Goal: Transaction & Acquisition: Purchase product/service

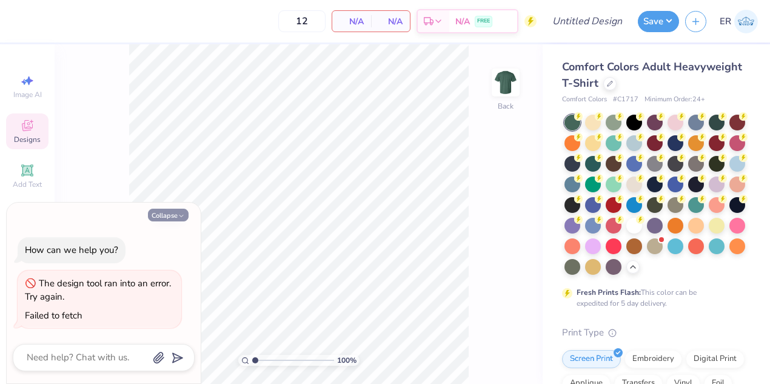
click at [176, 215] on button "Collapse" at bounding box center [168, 215] width 41 height 13
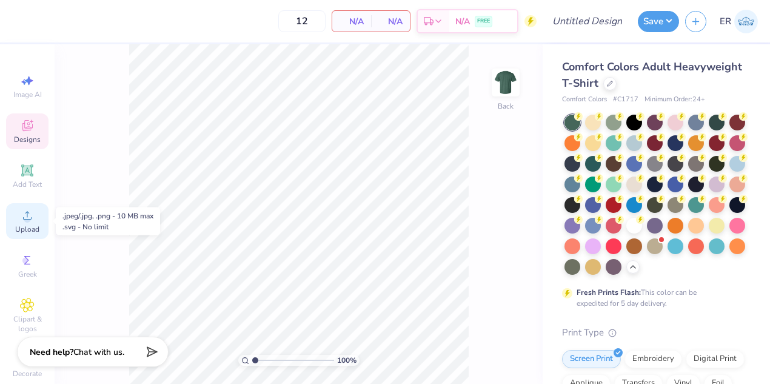
click at [32, 233] on span "Upload" at bounding box center [27, 229] width 24 height 10
click at [650, 248] on div at bounding box center [655, 245] width 16 height 16
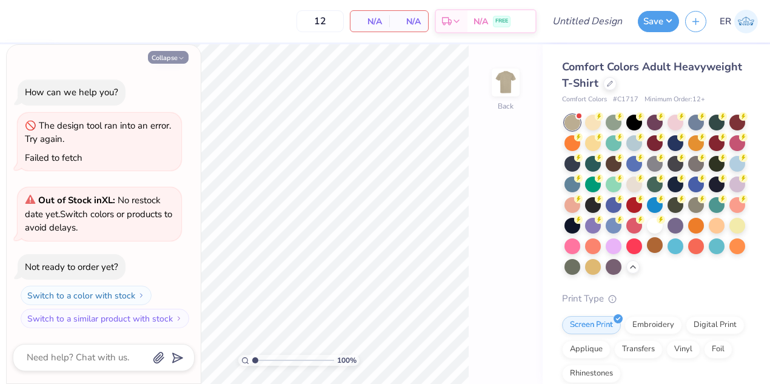
click at [175, 61] on button "Collapse" at bounding box center [168, 57] width 41 height 13
type textarea "x"
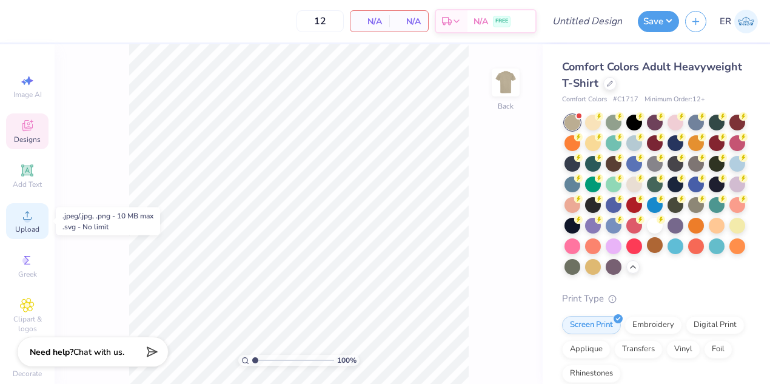
click at [31, 212] on icon at bounding box center [27, 215] width 15 height 15
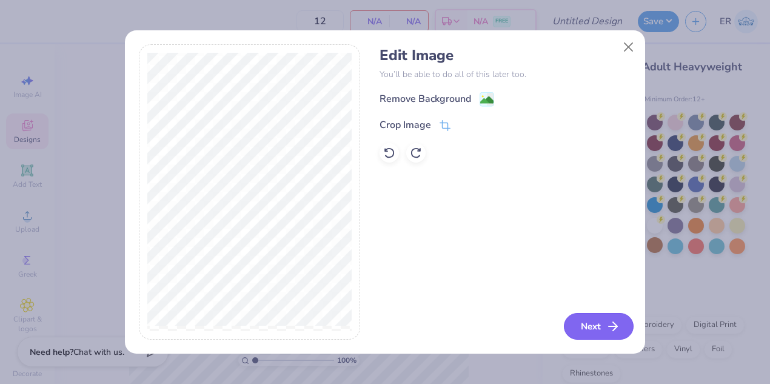
click at [609, 328] on icon "button" at bounding box center [613, 326] width 15 height 15
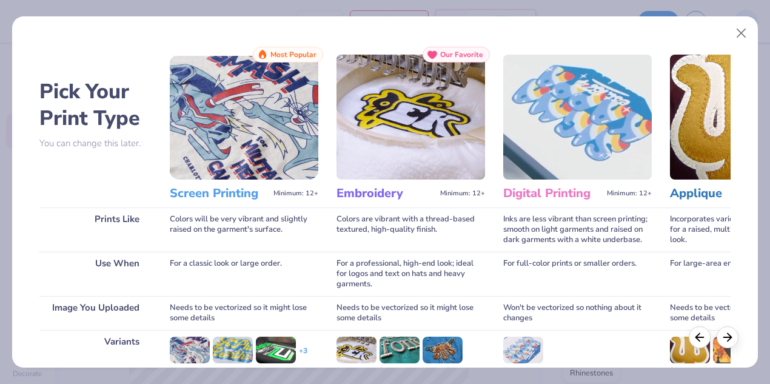
scroll to position [160, 0]
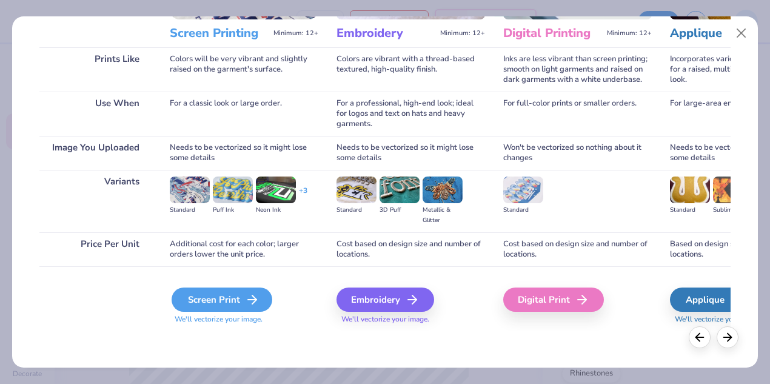
click at [253, 299] on line at bounding box center [252, 299] width 8 height 0
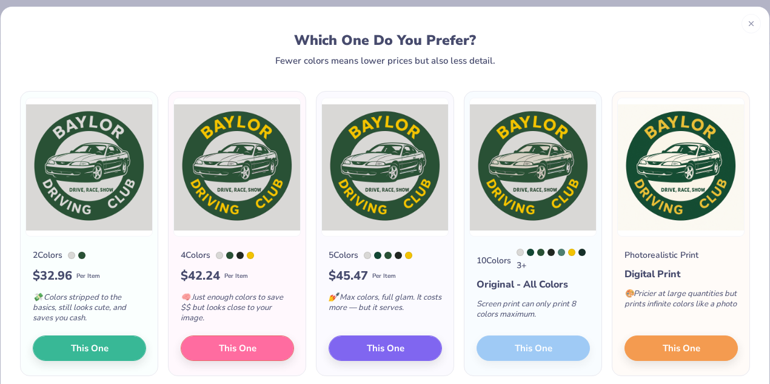
scroll to position [12, 0]
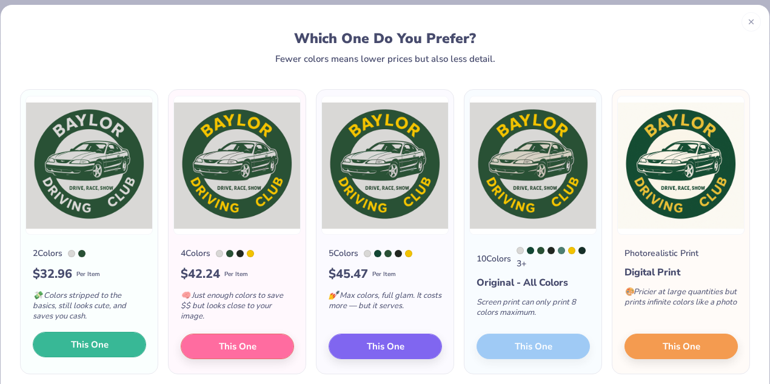
click at [123, 344] on button "This One" at bounding box center [89, 344] width 113 height 25
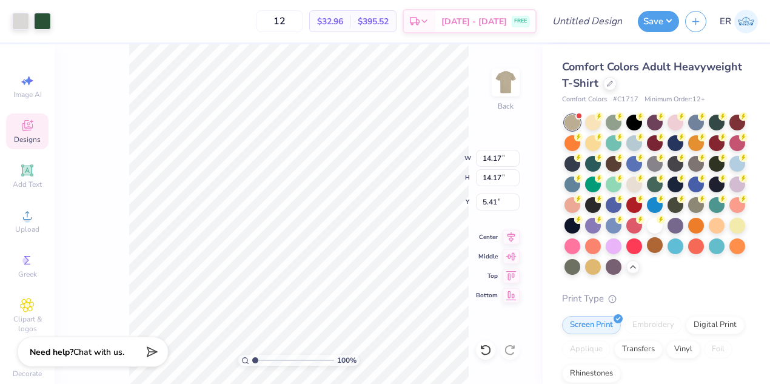
type input "11.52"
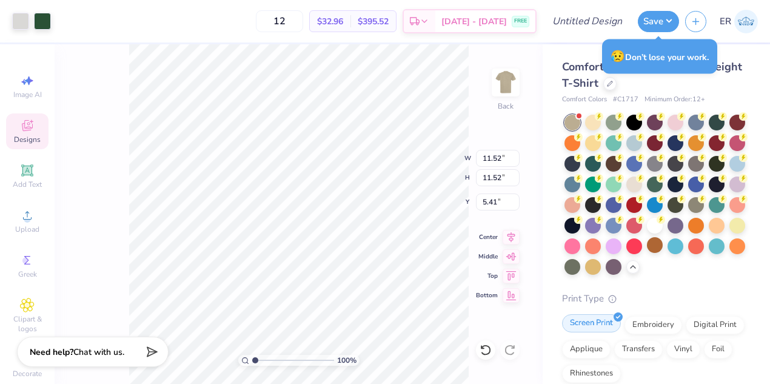
scroll to position [284, 0]
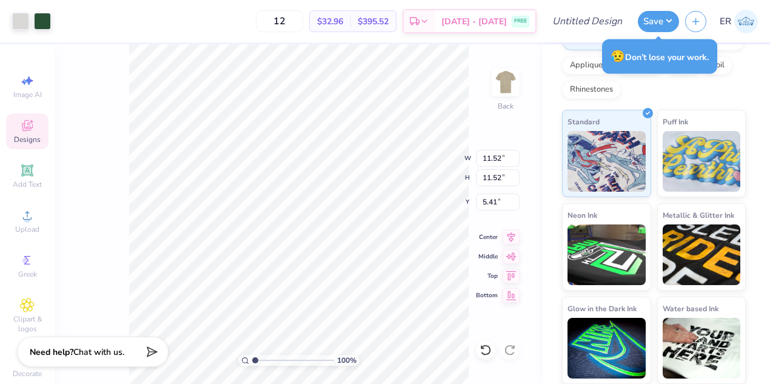
click at [26, 130] on icon at bounding box center [27, 125] width 11 height 11
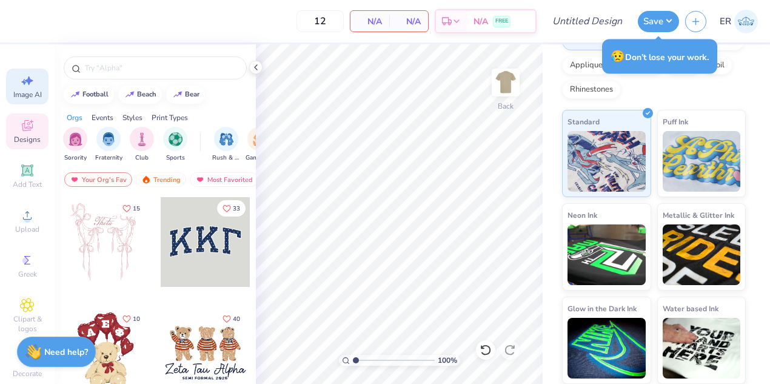
click at [28, 95] on span "Image AI" at bounding box center [27, 95] width 28 height 10
select select "4"
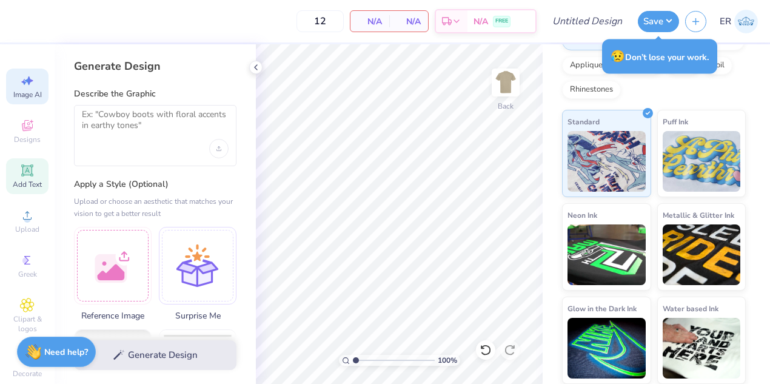
click at [41, 163] on div "Add Text" at bounding box center [27, 176] width 42 height 36
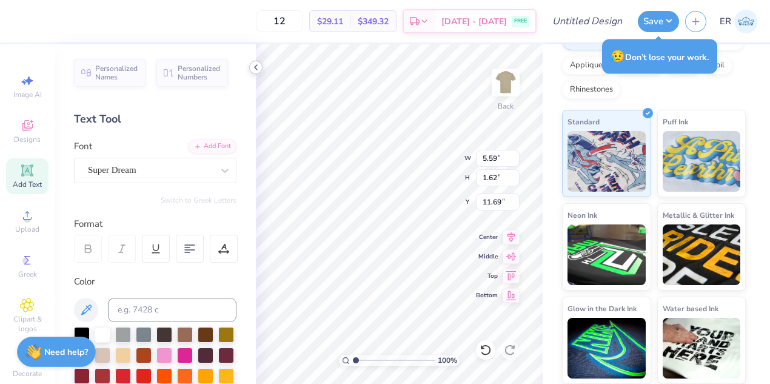
click at [257, 66] on icon at bounding box center [256, 67] width 10 height 10
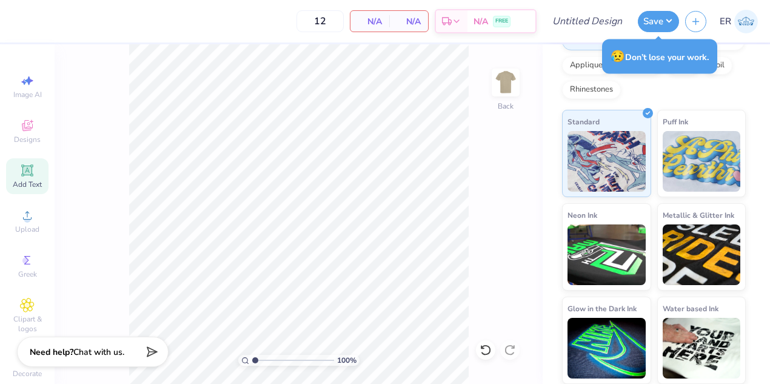
click at [48, 215] on div "Image AI Designs Add Text Upload Greek Clipart & logos Decorate" at bounding box center [27, 213] width 55 height 339
click at [24, 234] on div "Upload" at bounding box center [27, 221] width 42 height 36
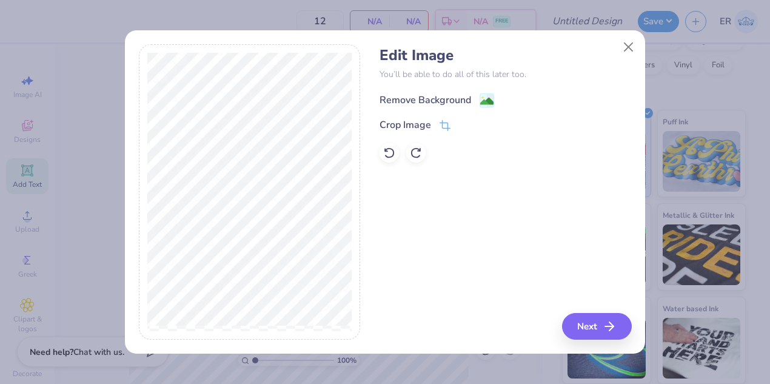
click at [441, 95] on div "Remove Background" at bounding box center [426, 100] width 92 height 15
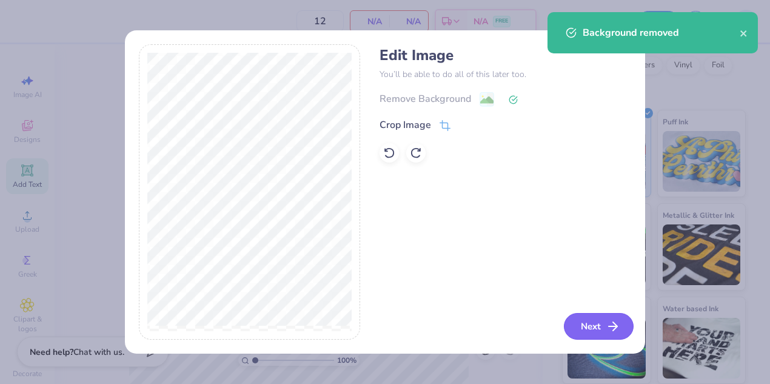
click at [602, 320] on button "Next" at bounding box center [599, 326] width 70 height 27
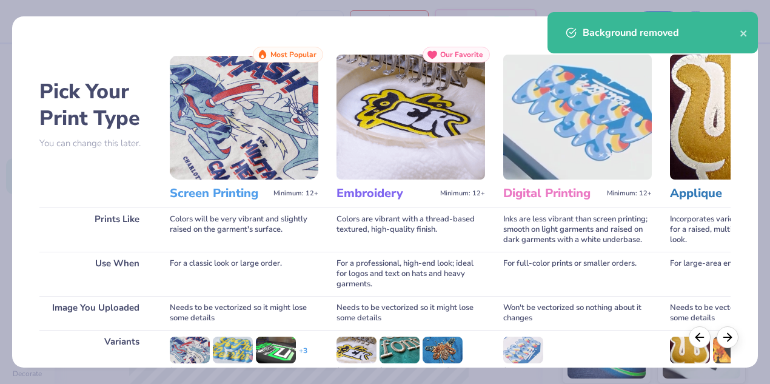
scroll to position [160, 0]
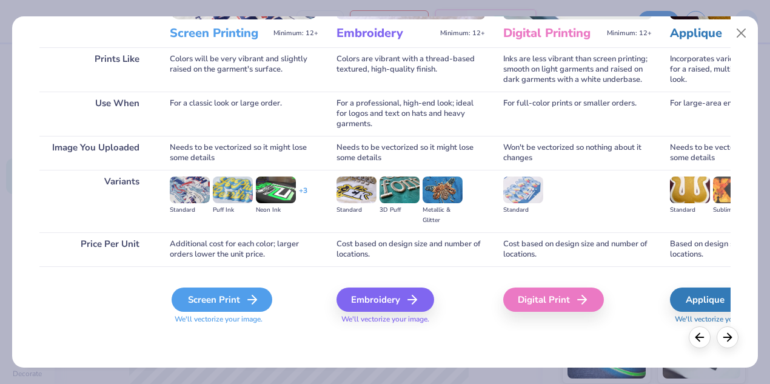
click at [229, 301] on div "Screen Print" at bounding box center [222, 299] width 101 height 24
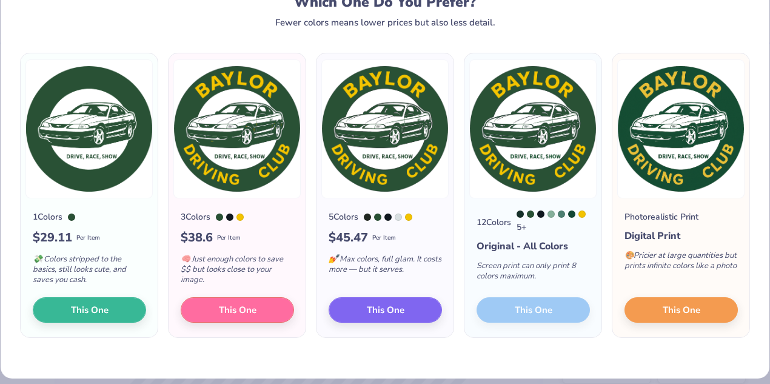
scroll to position [0, 0]
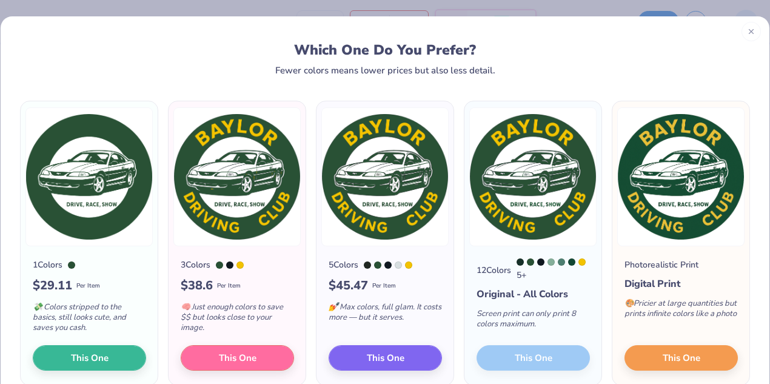
click at [748, 36] on div at bounding box center [750, 31] width 19 height 19
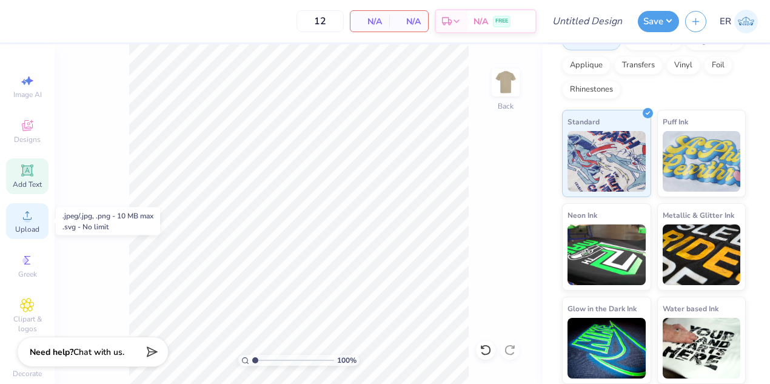
click at [28, 209] on icon at bounding box center [27, 215] width 15 height 15
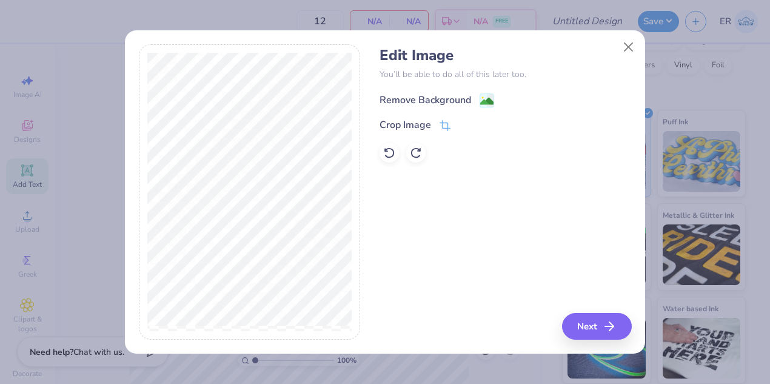
click at [460, 95] on div "Remove Background" at bounding box center [426, 100] width 92 height 15
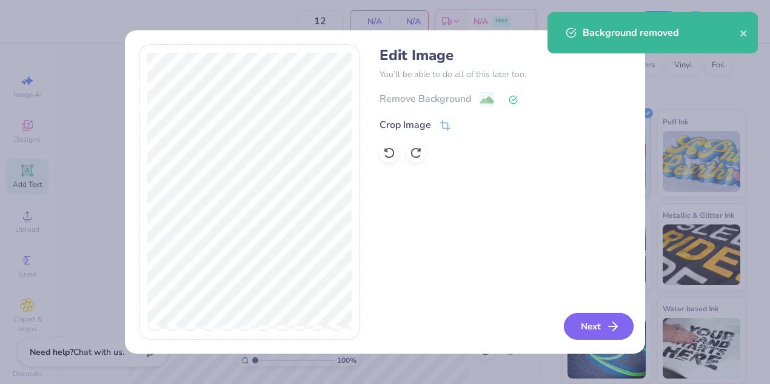
click at [592, 325] on button "Next" at bounding box center [599, 326] width 70 height 27
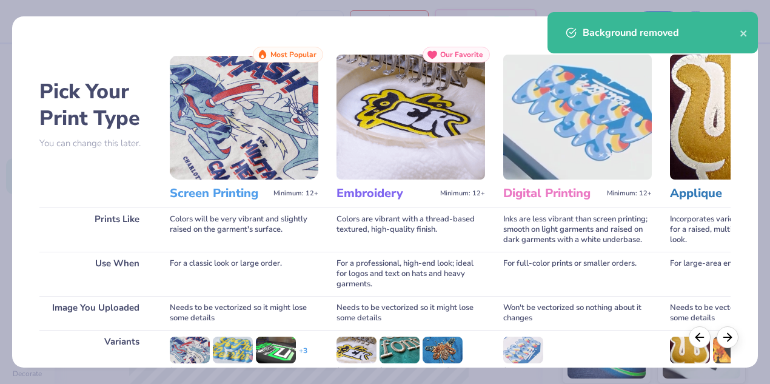
scroll to position [160, 0]
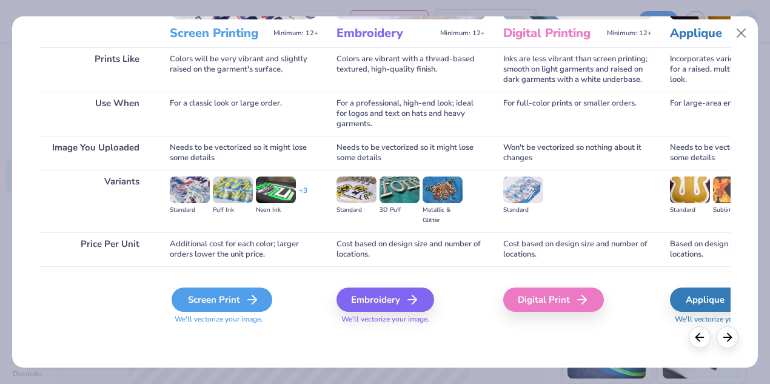
click at [233, 298] on div "Screen Print" at bounding box center [222, 299] width 101 height 24
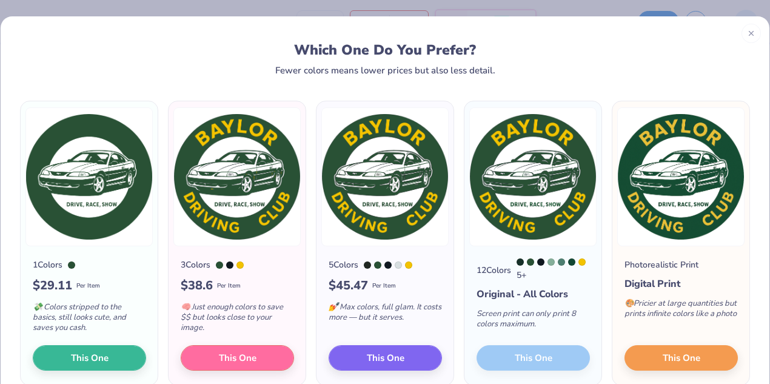
scroll to position [15, 0]
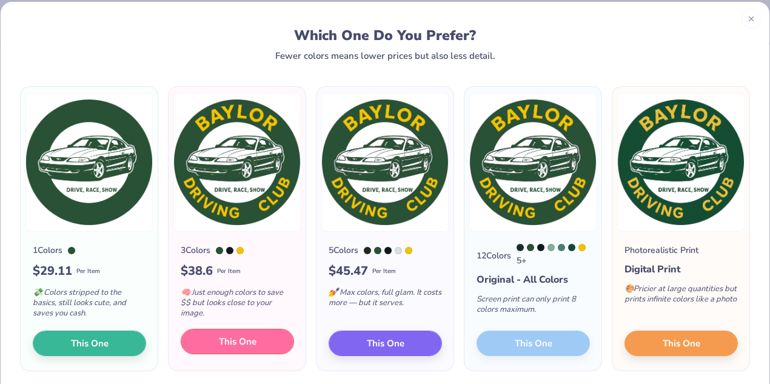
click at [236, 336] on span "This One" at bounding box center [238, 342] width 38 height 14
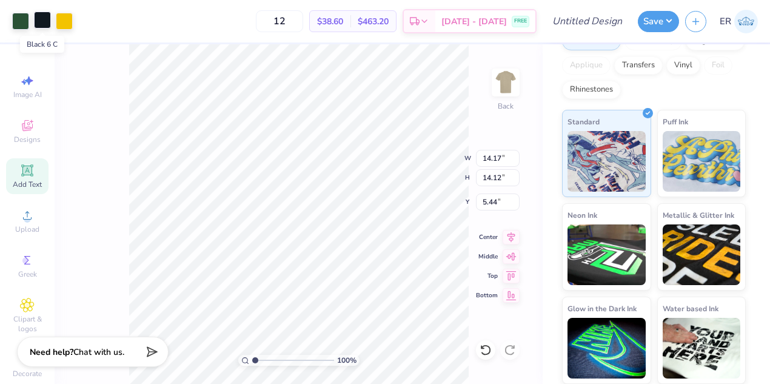
click at [42, 21] on div at bounding box center [42, 20] width 17 height 17
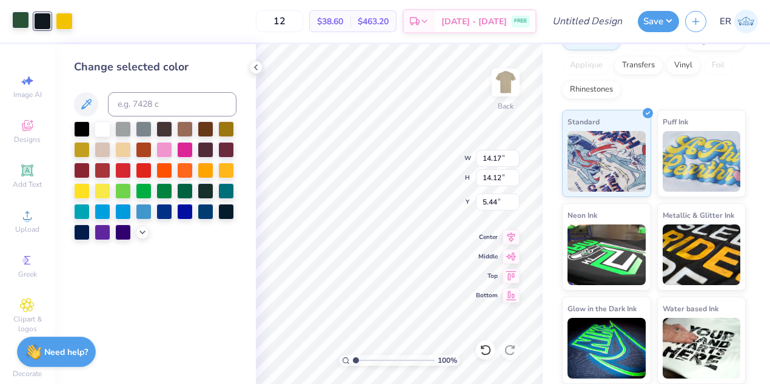
click at [18, 15] on div at bounding box center [20, 20] width 17 height 17
click at [40, 18] on div at bounding box center [42, 20] width 17 height 17
click at [67, 19] on div at bounding box center [64, 20] width 17 height 17
click at [253, 72] on icon at bounding box center [256, 67] width 10 height 10
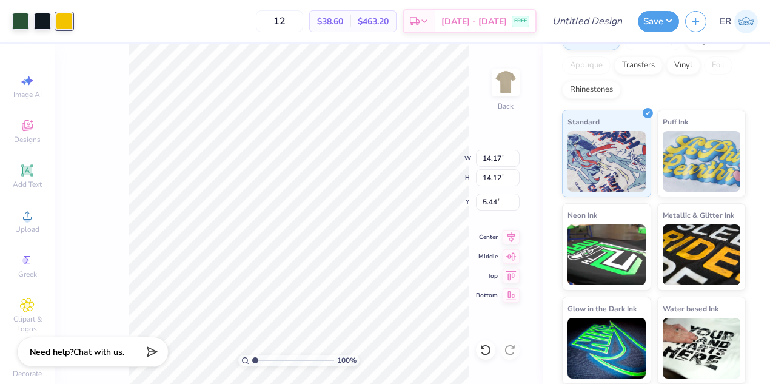
type input "3.30"
type input "3.29"
type input "3.83"
type input "3.82"
type input "3.00"
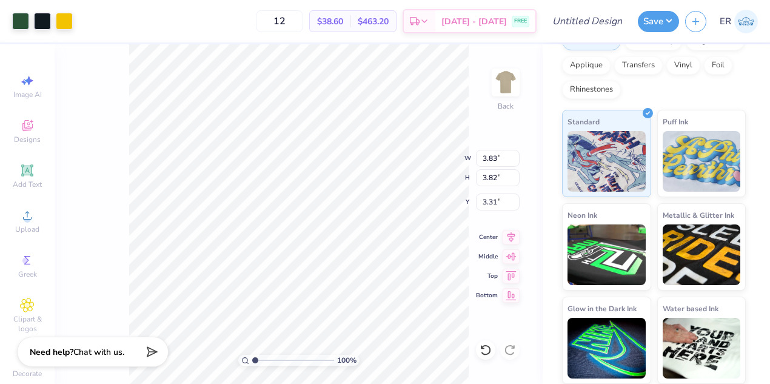
type input "3.31"
type input "8.09"
type input "8.06"
type input "3.00"
type input "10.50"
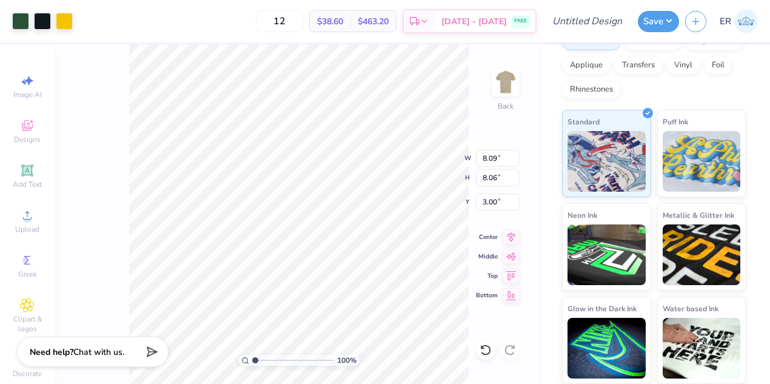
type input "10.46"
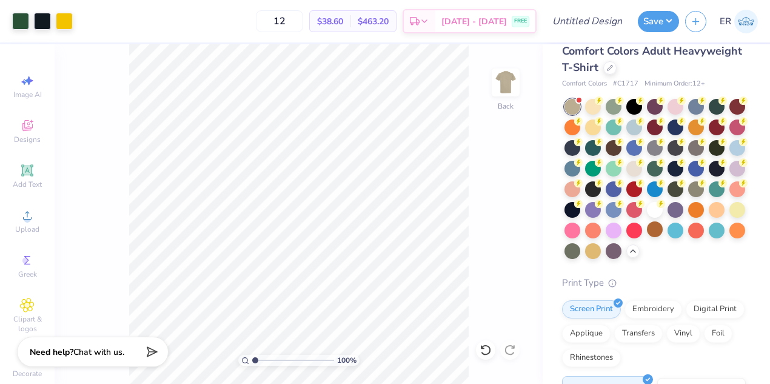
scroll to position [0, 0]
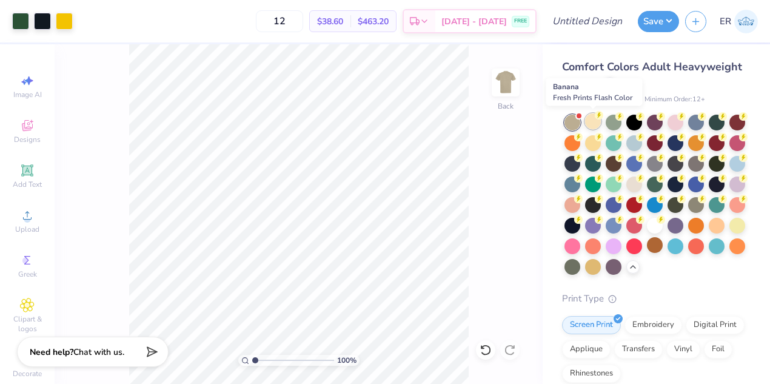
click at [597, 123] on div at bounding box center [593, 121] width 16 height 16
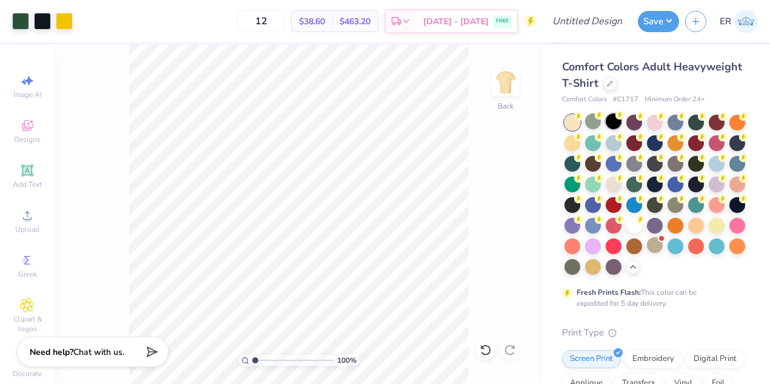
click at [620, 122] on div at bounding box center [614, 121] width 16 height 16
click at [639, 119] on div at bounding box center [634, 121] width 16 height 16
click at [638, 226] on div at bounding box center [634, 224] width 16 height 16
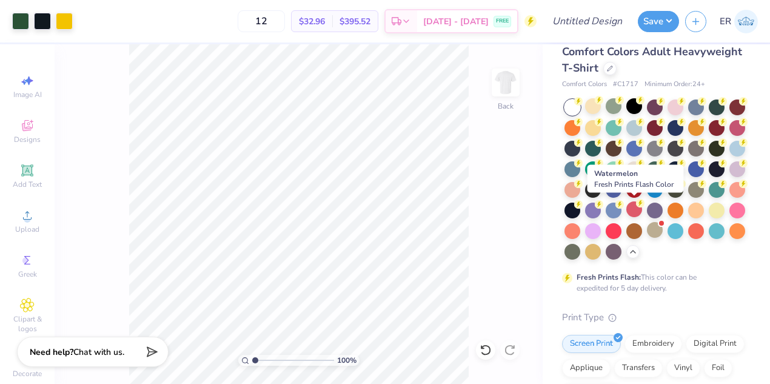
scroll to position [16, 0]
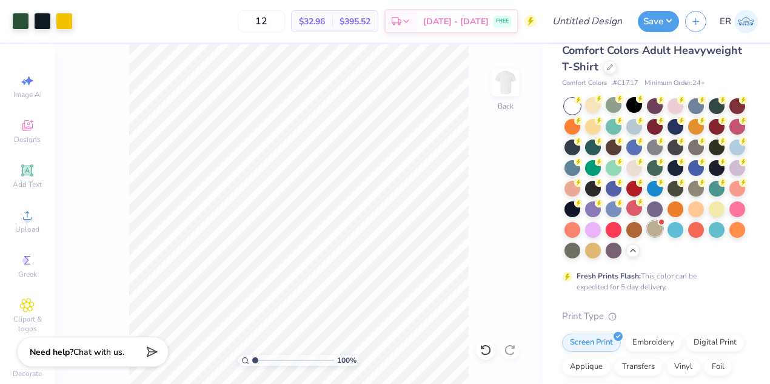
click at [655, 231] on div at bounding box center [655, 229] width 16 height 16
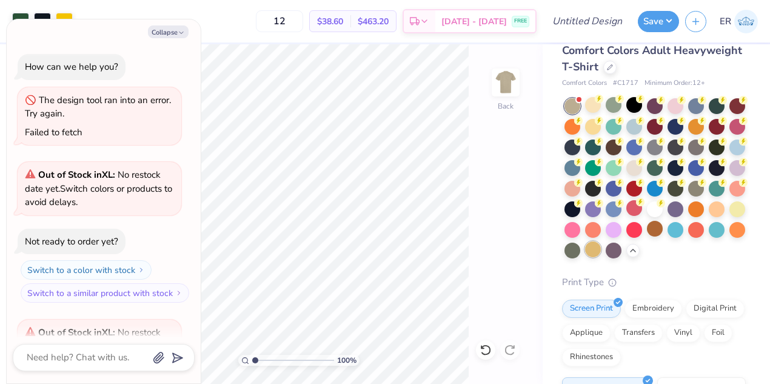
scroll to position [132, 0]
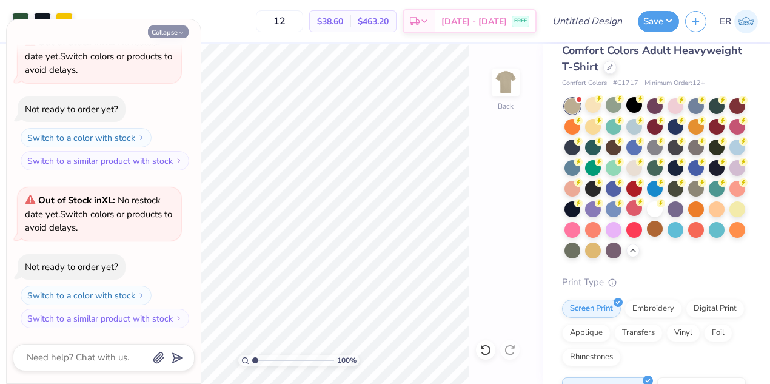
click at [175, 29] on button "Collapse" at bounding box center [168, 31] width 41 height 13
type textarea "x"
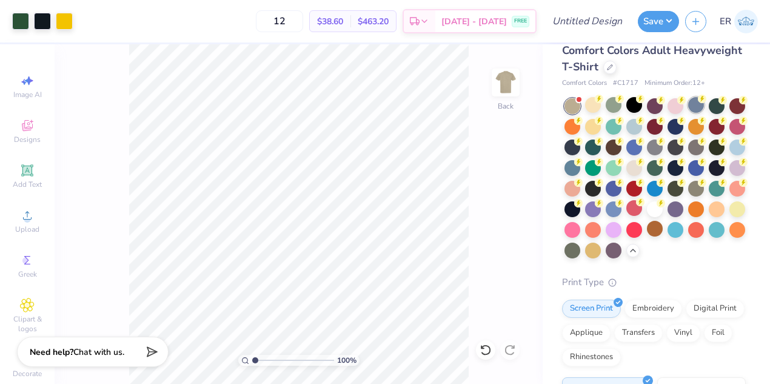
click at [696, 105] on div at bounding box center [696, 105] width 16 height 16
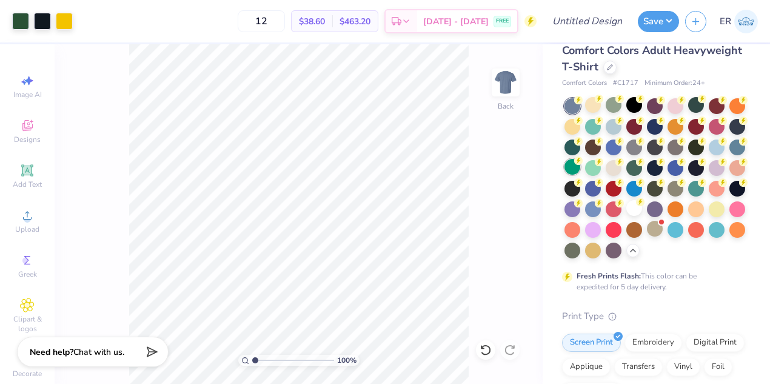
click at [570, 165] on div at bounding box center [572, 167] width 16 height 16
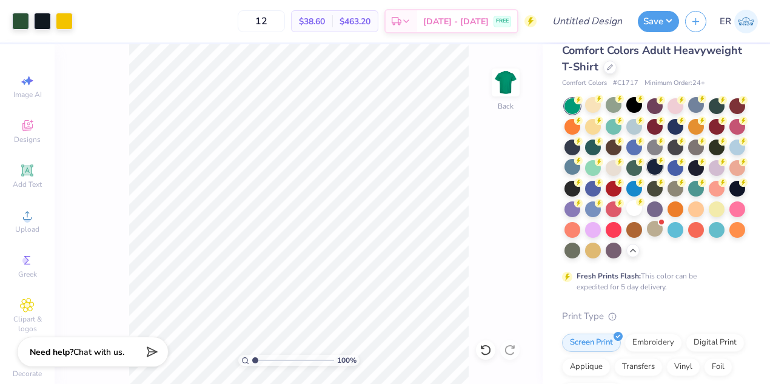
click at [652, 167] on div at bounding box center [655, 167] width 16 height 16
click at [632, 166] on div at bounding box center [634, 167] width 16 height 16
click at [658, 194] on div at bounding box center [655, 187] width 16 height 16
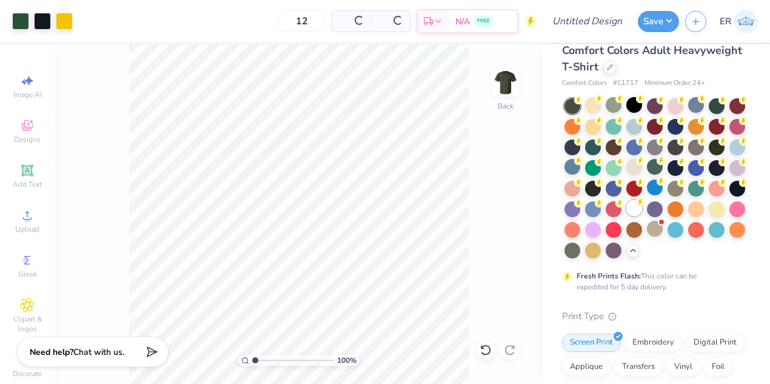
click at [583, 104] on g at bounding box center [578, 100] width 8 height 8
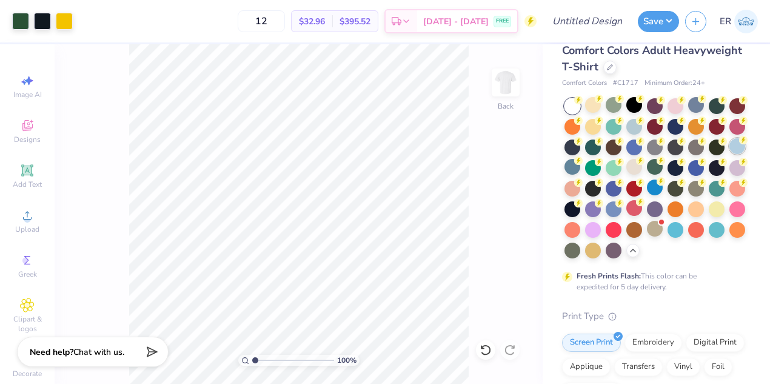
click at [732, 151] on div at bounding box center [737, 146] width 16 height 16
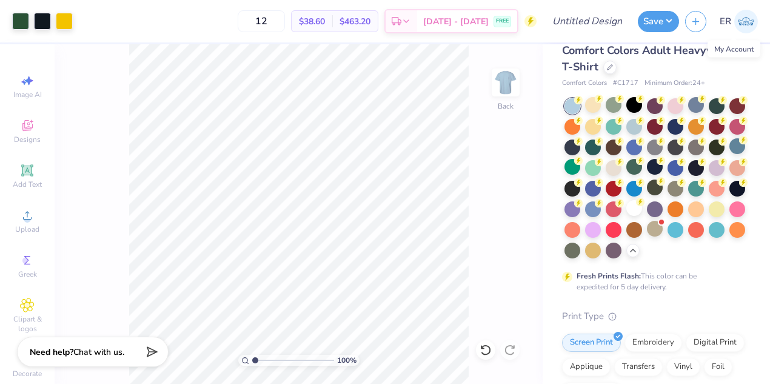
click at [746, 24] on img at bounding box center [746, 22] width 24 height 24
